Goal: Find specific page/section: Find specific page/section

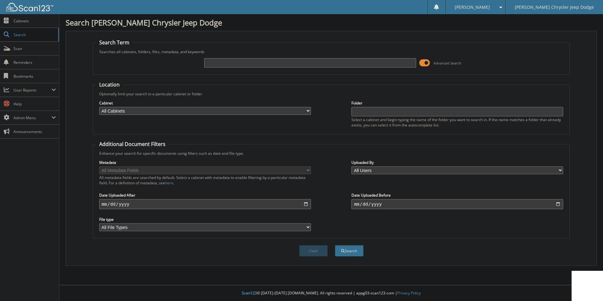
click at [263, 63] on input "text" at bounding box center [310, 62] width 212 height 9
type input "[PERSON_NAME]"
click at [335, 245] on button "Search" at bounding box center [349, 250] width 28 height 11
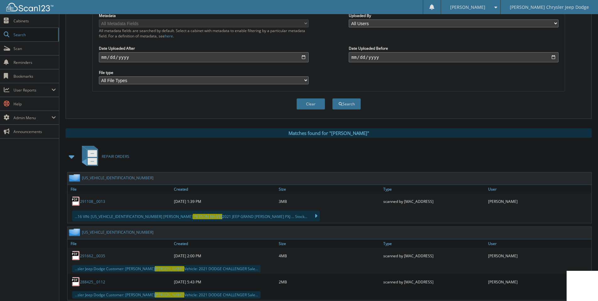
click at [68, 153] on span at bounding box center [72, 156] width 9 height 11
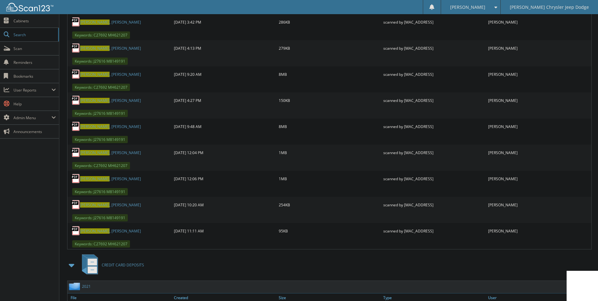
scroll to position [528, 0]
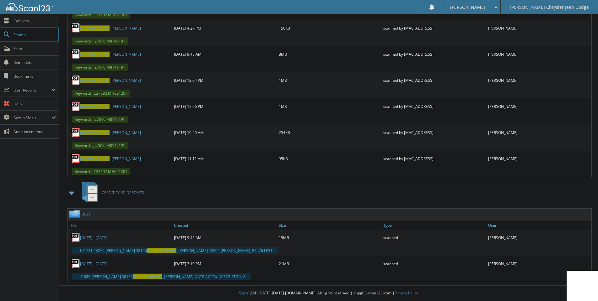
click at [74, 195] on span at bounding box center [72, 192] width 9 height 11
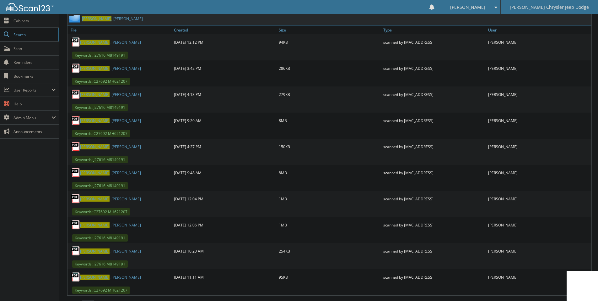
scroll to position [399, 0]
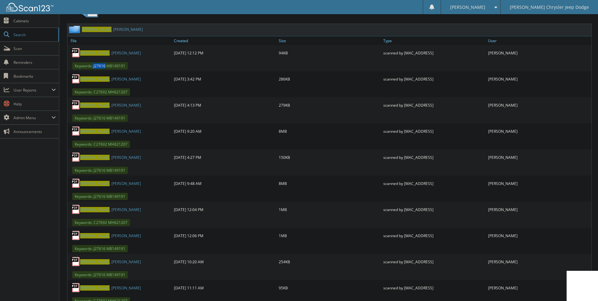
drag, startPoint x: 106, startPoint y: 67, endPoint x: 93, endPoint y: 67, distance: 12.3
click at [93, 67] on span "Keywords: J27616 M8149191" at bounding box center [100, 65] width 56 height 7
copy span "J27616"
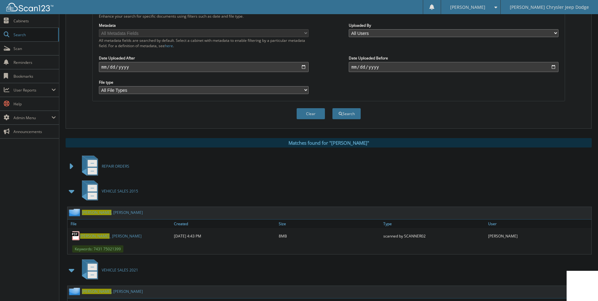
scroll to position [11, 0]
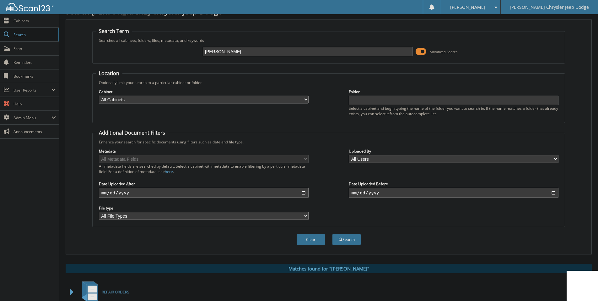
click at [276, 49] on input "Lafferty" at bounding box center [308, 51] width 210 height 9
paste input "J27616"
type input "J27616"
click at [333, 234] on button "Search" at bounding box center [347, 239] width 28 height 11
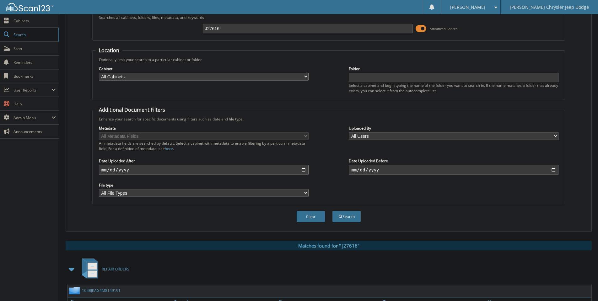
scroll to position [94, 0]
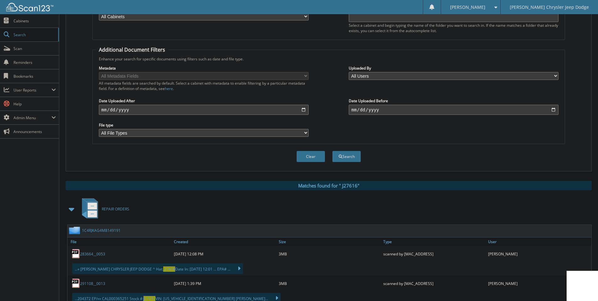
click at [72, 207] on span at bounding box center [72, 208] width 9 height 11
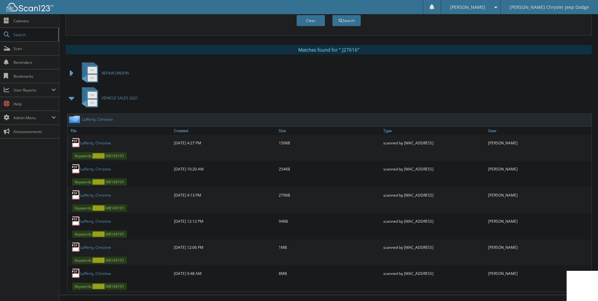
scroll to position [230, 0]
click at [104, 272] on link "L a f f e r t y , C h r i s t i n e" at bounding box center [95, 272] width 31 height 5
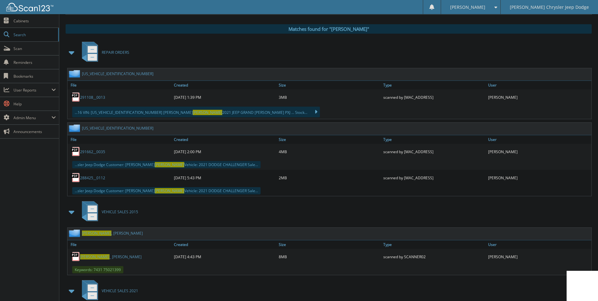
scroll to position [252, 0]
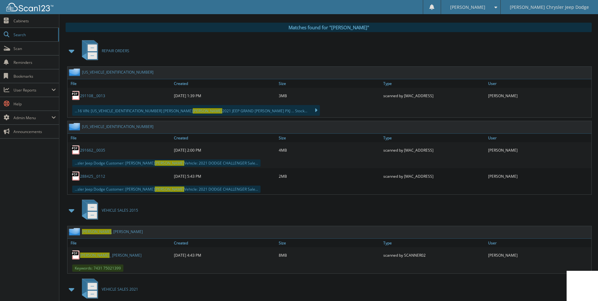
click at [70, 51] on span at bounding box center [72, 50] width 9 height 11
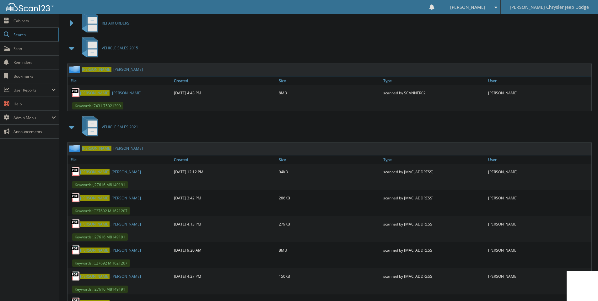
scroll to position [284, 0]
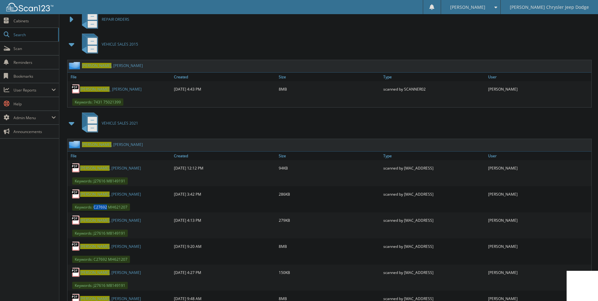
drag, startPoint x: 107, startPoint y: 205, endPoint x: 95, endPoint y: 206, distance: 12.3
click at [95, 206] on span "Keywords: C27692 MH621207" at bounding box center [101, 206] width 58 height 7
copy span "C27692"
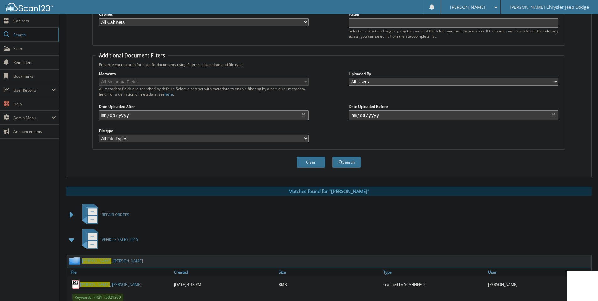
scroll to position [32, 0]
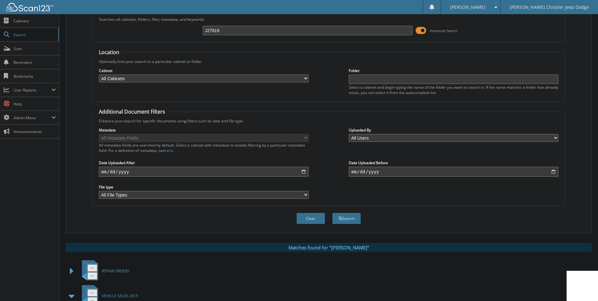
drag, startPoint x: 252, startPoint y: 29, endPoint x: 191, endPoint y: 53, distance: 66.3
click at [191, 53] on form "Search Term Searches all cabinets, folders, files, metadata, and keywords J2761…" at bounding box center [328, 119] width 473 height 224
paste input "C27692"
type input "C27692"
click at [333, 213] on button "Search" at bounding box center [347, 218] width 28 height 11
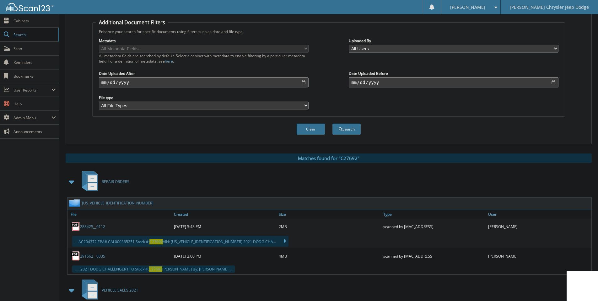
scroll to position [126, 0]
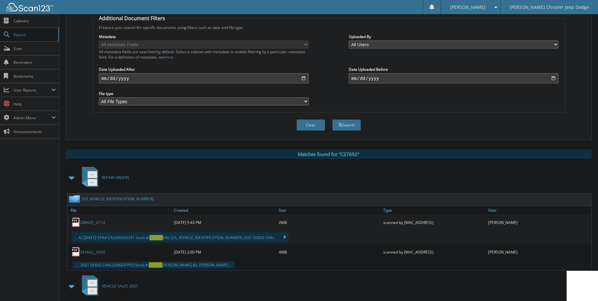
click at [70, 179] on span at bounding box center [72, 177] width 9 height 11
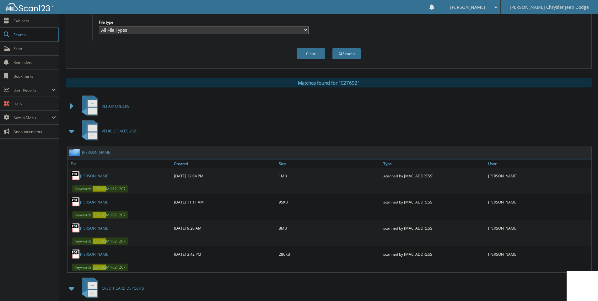
scroll to position [262, 0]
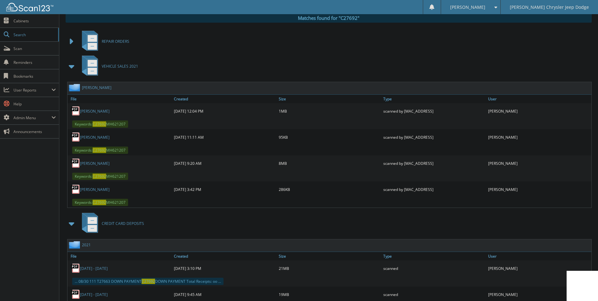
click at [100, 163] on link "[PERSON_NAME]" at bounding box center [95, 162] width 30 height 5
